Goal: Information Seeking & Learning: Learn about a topic

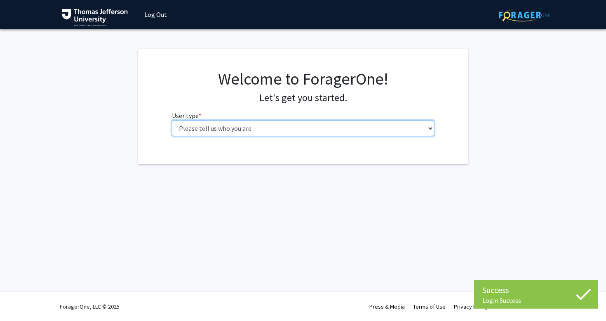
click at [247, 122] on select "Please tell us who you are Undergraduate Student Master's Student Doctoral Cand…" at bounding box center [303, 128] width 263 height 16
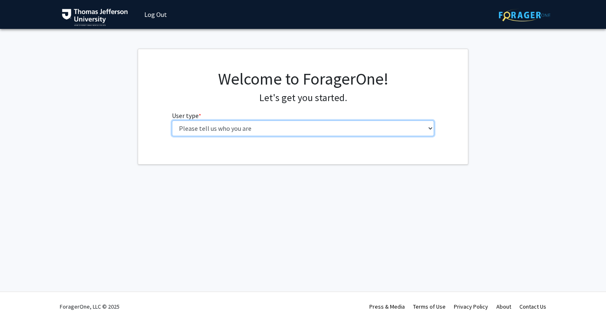
select select "3: doc"
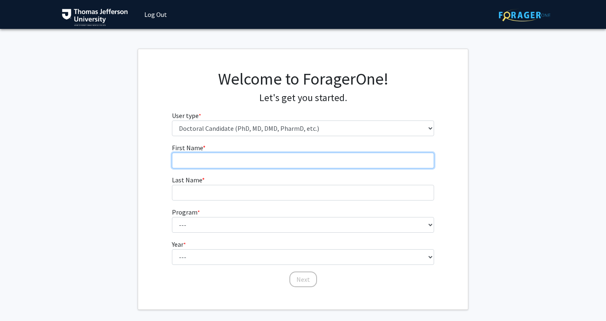
click at [318, 158] on input "First Name * required" at bounding box center [303, 161] width 263 height 16
type input "Caroline"
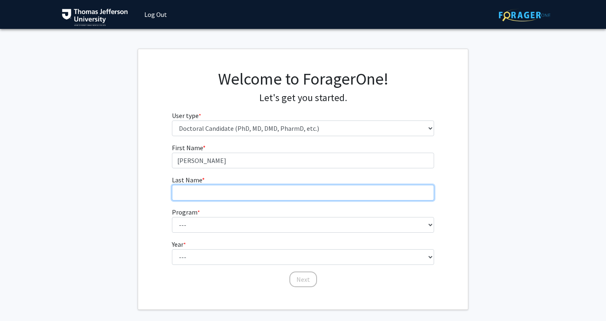
click at [195, 191] on input "Last Name * required" at bounding box center [303, 193] width 263 height 16
type input "Paik"
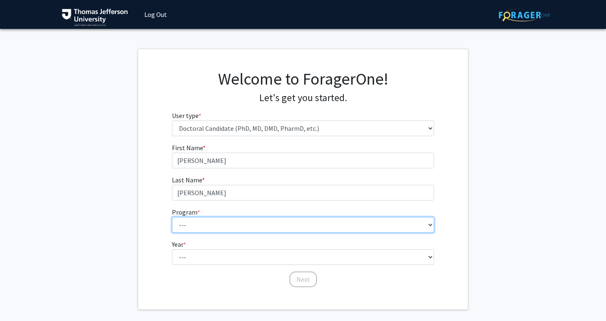
click at [193, 221] on select "--- Accelerated 3+3 BS in Health Sciences/Doctor of Occupational Therapy Accele…" at bounding box center [303, 225] width 263 height 16
select select "35: 815"
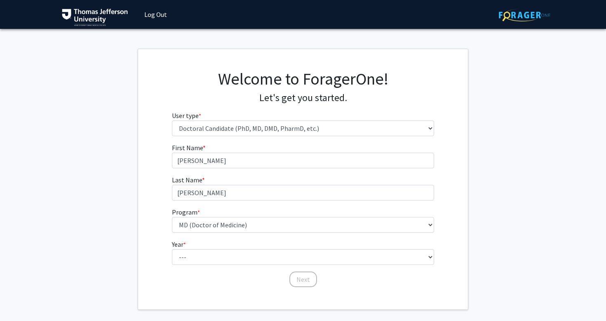
click at [146, 196] on div "First Name * required Caroline Last Name * required Paik Program * required ---…" at bounding box center [303, 215] width 330 height 145
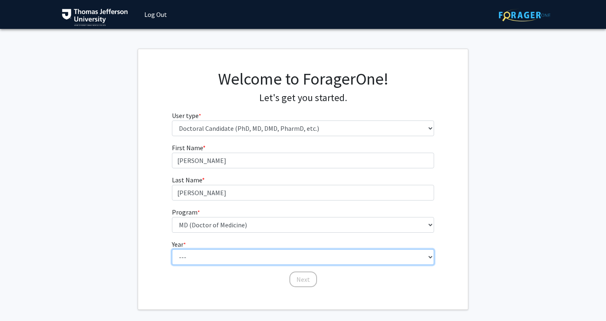
click at [208, 259] on select "--- First Year Second Year Third Year Fourth Year Fifth Year Sixth Year Seventh…" at bounding box center [303, 257] width 263 height 16
select select "1: first_year"
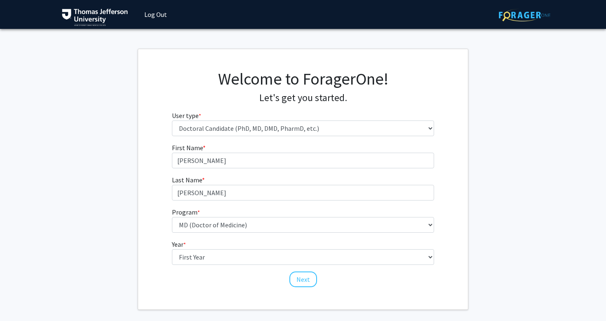
click at [209, 278] on div "Next" at bounding box center [303, 275] width 263 height 8
click at [310, 281] on button "Next" at bounding box center [304, 279] width 28 height 16
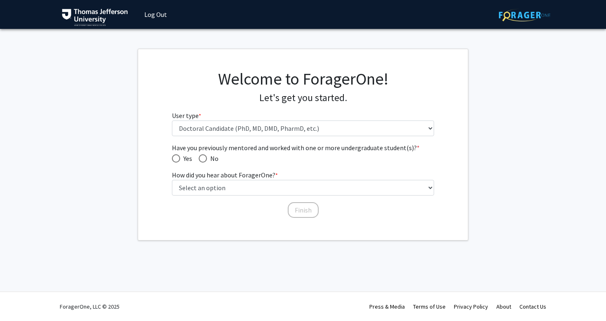
click at [179, 157] on span "Have you previously mentored and worked with one or more undergraduate student(…" at bounding box center [176, 158] width 8 height 8
click at [179, 157] on input "Yes" at bounding box center [176, 158] width 8 height 8
radio input "true"
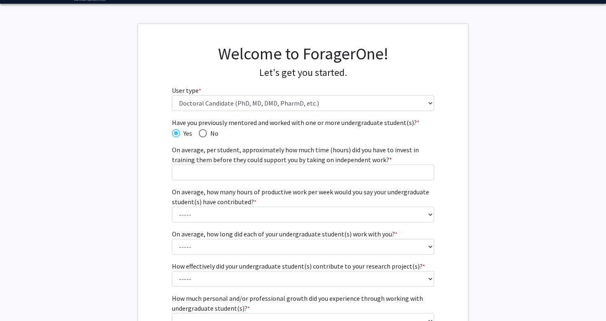
scroll to position [26, 0]
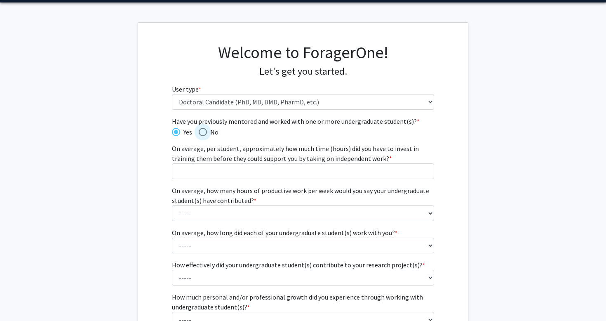
click at [204, 132] on span "Have you previously mentored and worked with one or more undergraduate student(…" at bounding box center [203, 132] width 8 height 8
click at [204, 132] on input "No" at bounding box center [203, 132] width 8 height 8
radio input "true"
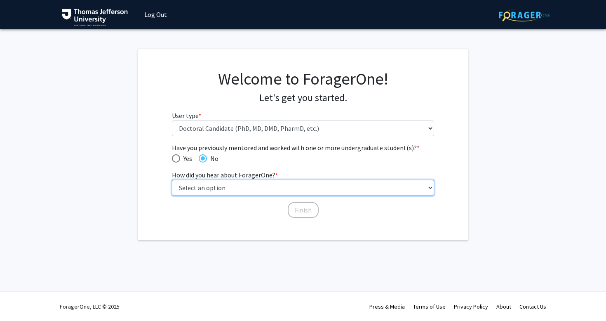
click at [247, 189] on select "Select an option Peer/student recommendation Faculty/staff recommendation Unive…" at bounding box center [303, 188] width 263 height 16
select select "2: faculty_recommendation"
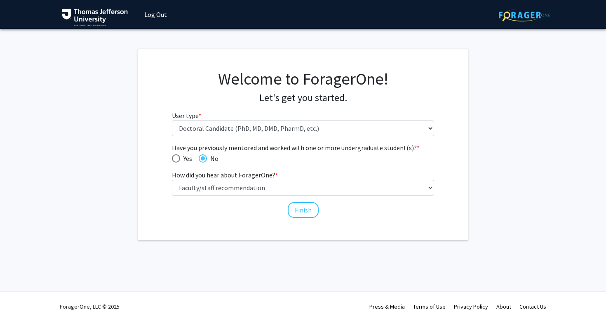
click at [252, 226] on div "Welcome to ForagerOne! Let's get you started. User type * required Please tell …" at bounding box center [303, 144] width 330 height 191
click at [297, 211] on button "Finish" at bounding box center [303, 210] width 31 height 16
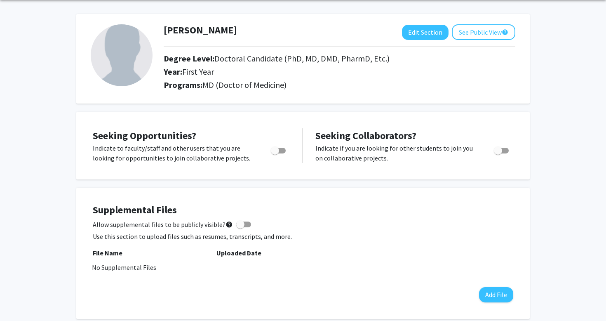
scroll to position [31, 0]
click at [279, 151] on span "Toggle" at bounding box center [275, 150] width 8 height 8
click at [275, 153] on input "Are you actively seeking opportunities?" at bounding box center [275, 153] width 0 height 0
checkbox input "true"
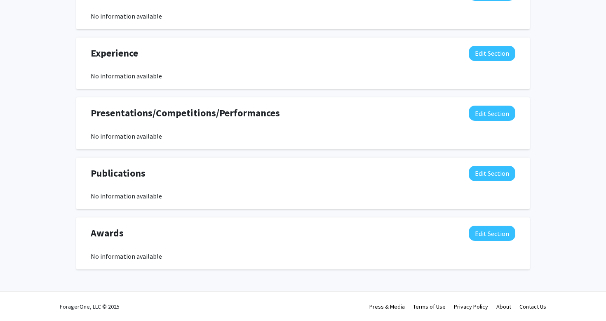
scroll to position [0, 0]
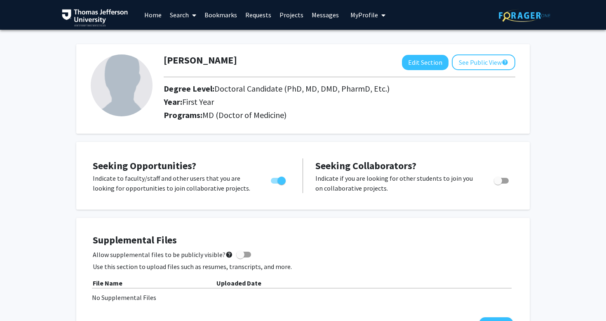
click at [192, 18] on span at bounding box center [192, 15] width 7 height 29
click at [194, 35] on span "Faculty/Staff" at bounding box center [196, 38] width 61 height 16
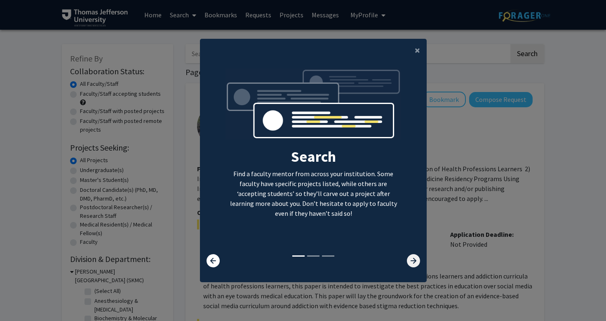
click at [413, 261] on icon at bounding box center [413, 260] width 13 height 13
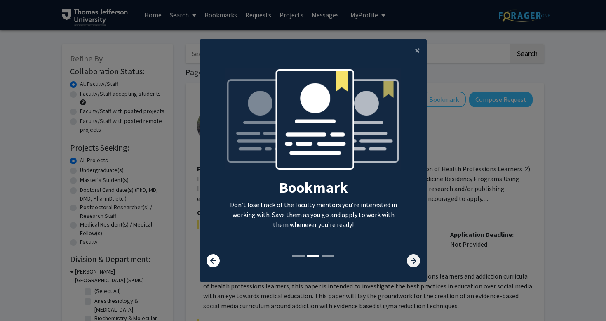
click at [413, 261] on icon at bounding box center [413, 260] width 13 height 13
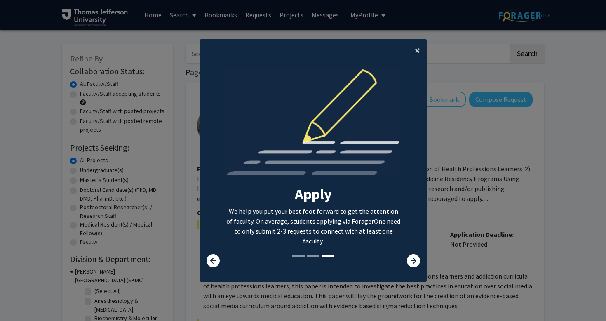
click at [417, 50] on span "×" at bounding box center [417, 50] width 5 height 13
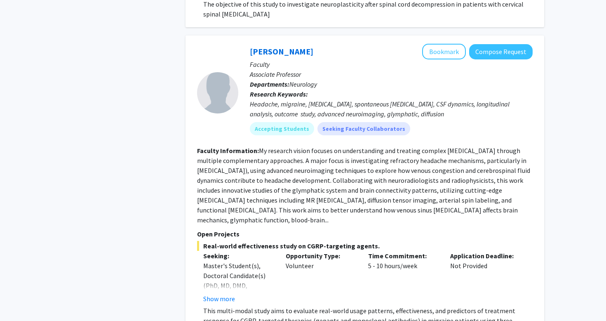
scroll to position [4815, 0]
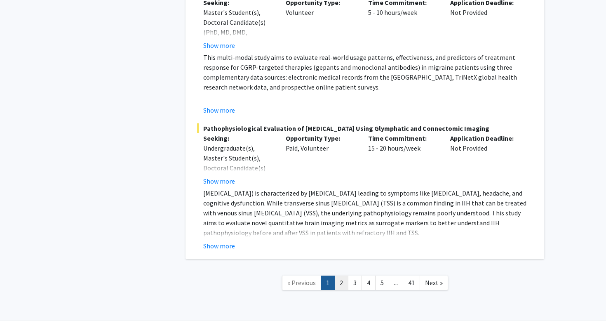
click at [346, 275] on link "2" at bounding box center [341, 282] width 14 height 14
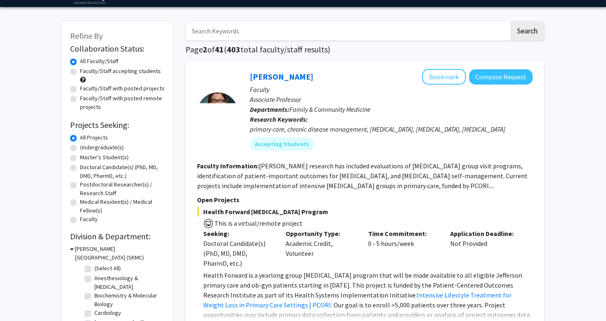
scroll to position [118, 0]
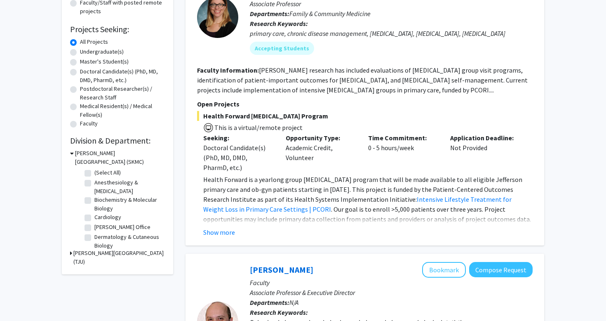
click at [94, 237] on label "Dermatology & Cutaneous Biology" at bounding box center [128, 241] width 68 height 17
click at [94, 237] on input "Dermatology & Cutaneous Biology" at bounding box center [96, 235] width 5 height 5
checkbox input "true"
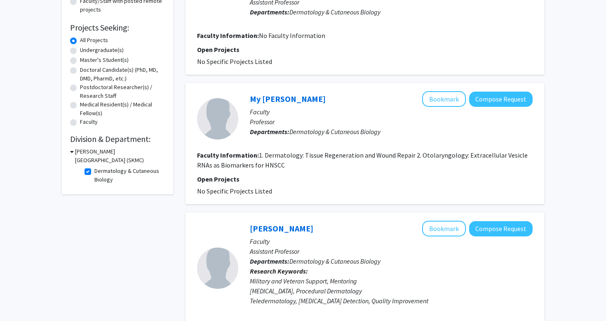
scroll to position [112, 0]
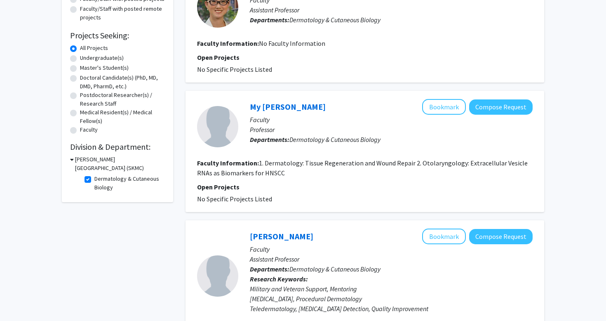
click at [94, 180] on label "Dermatology & Cutaneous Biology" at bounding box center [128, 182] width 68 height 17
click at [94, 180] on input "Dermatology & Cutaneous Biology" at bounding box center [96, 176] width 5 height 5
checkbox input "false"
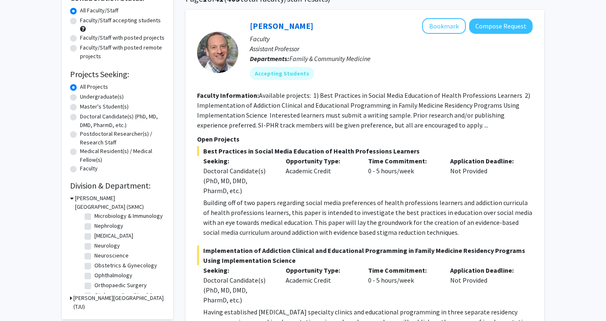
scroll to position [214, 0]
click at [94, 266] on label "Ophthalmology" at bounding box center [113, 264] width 38 height 9
click at [94, 266] on input "Ophthalmology" at bounding box center [96, 262] width 5 height 5
checkbox input "true"
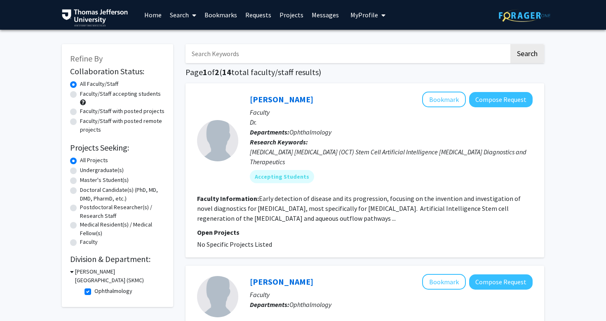
click at [94, 289] on label "Ophthalmology" at bounding box center [113, 291] width 38 height 9
click at [94, 289] on input "Ophthalmology" at bounding box center [96, 289] width 5 height 5
checkbox input "false"
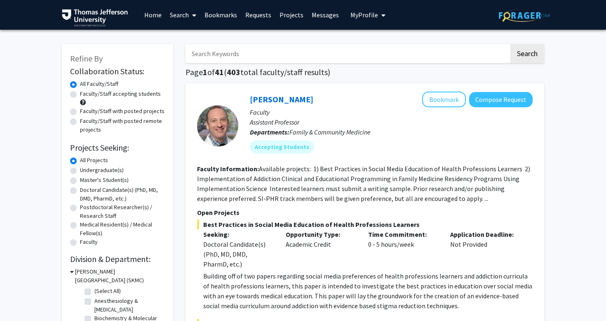
click at [518, 22] on link at bounding box center [525, 14] width 52 height 29
